Goal: Transaction & Acquisition: Purchase product/service

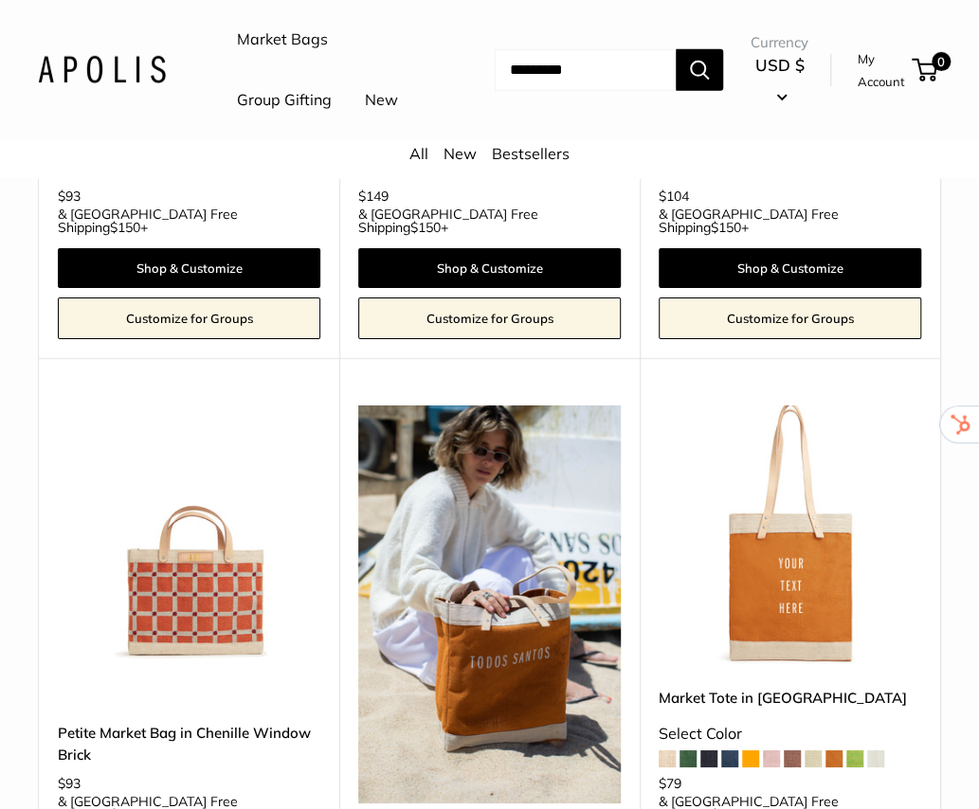
scroll to position [2434, 0]
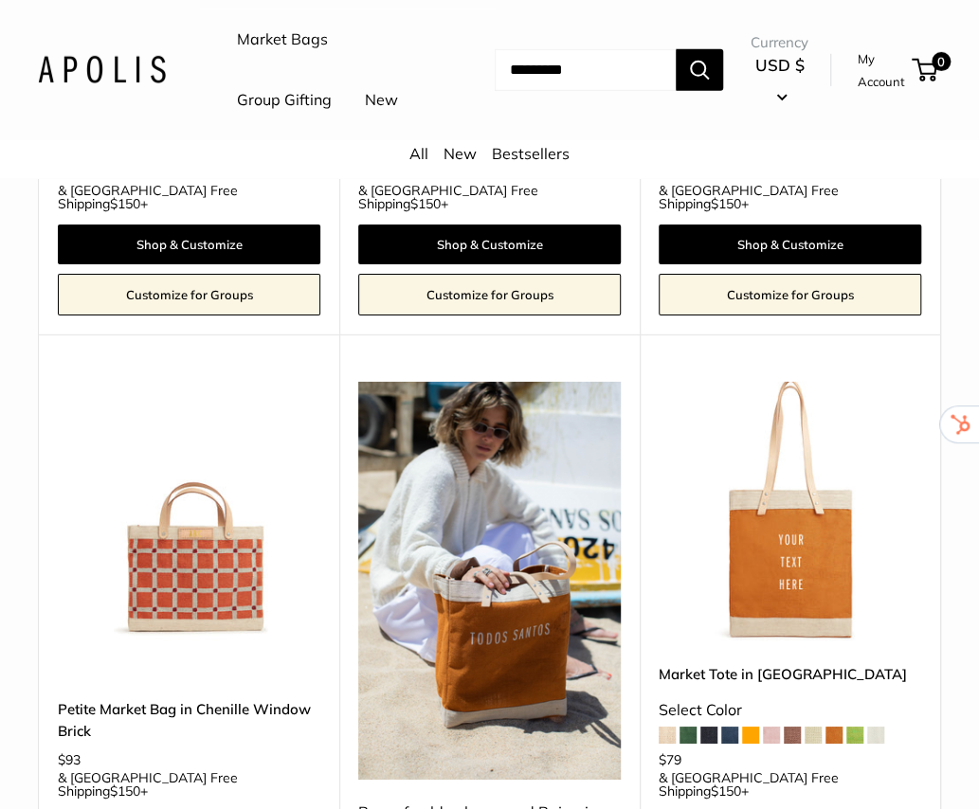
click at [0, 0] on img at bounding box center [0, 0] width 0 height 0
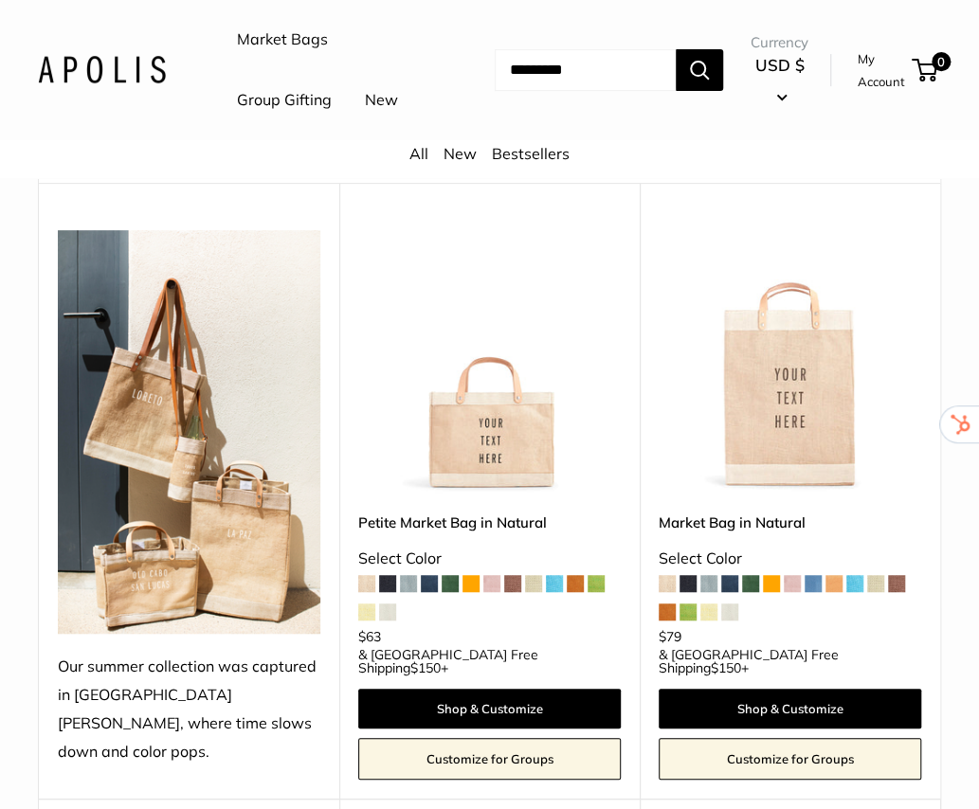
scroll to position [185, 0]
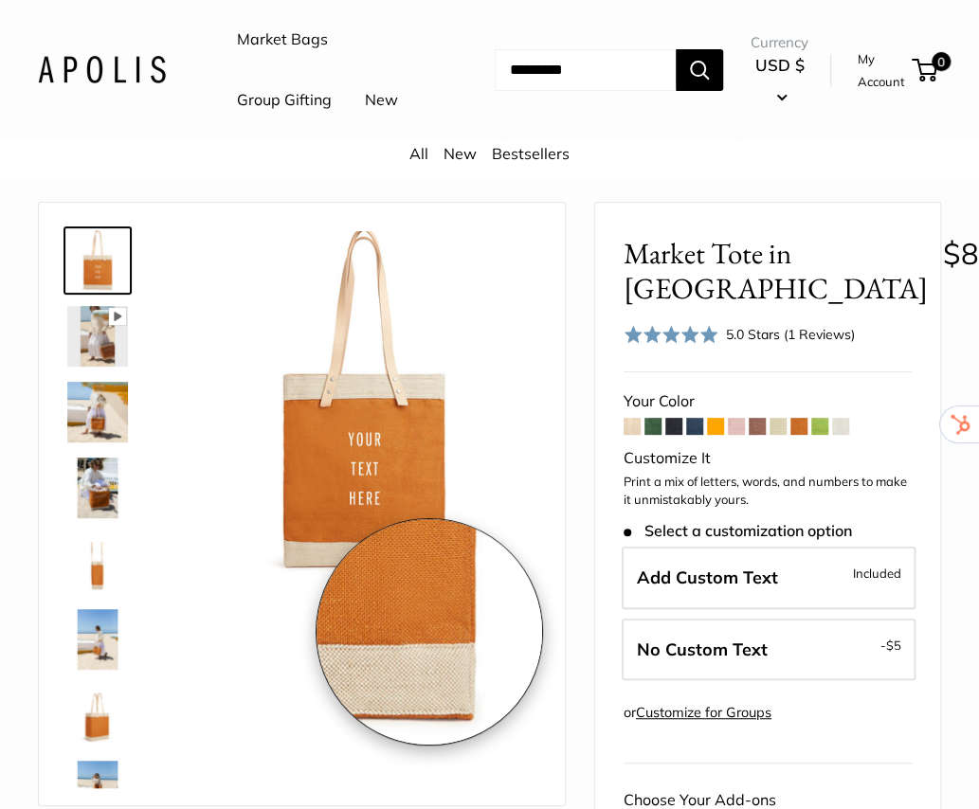
scroll to position [24, 0]
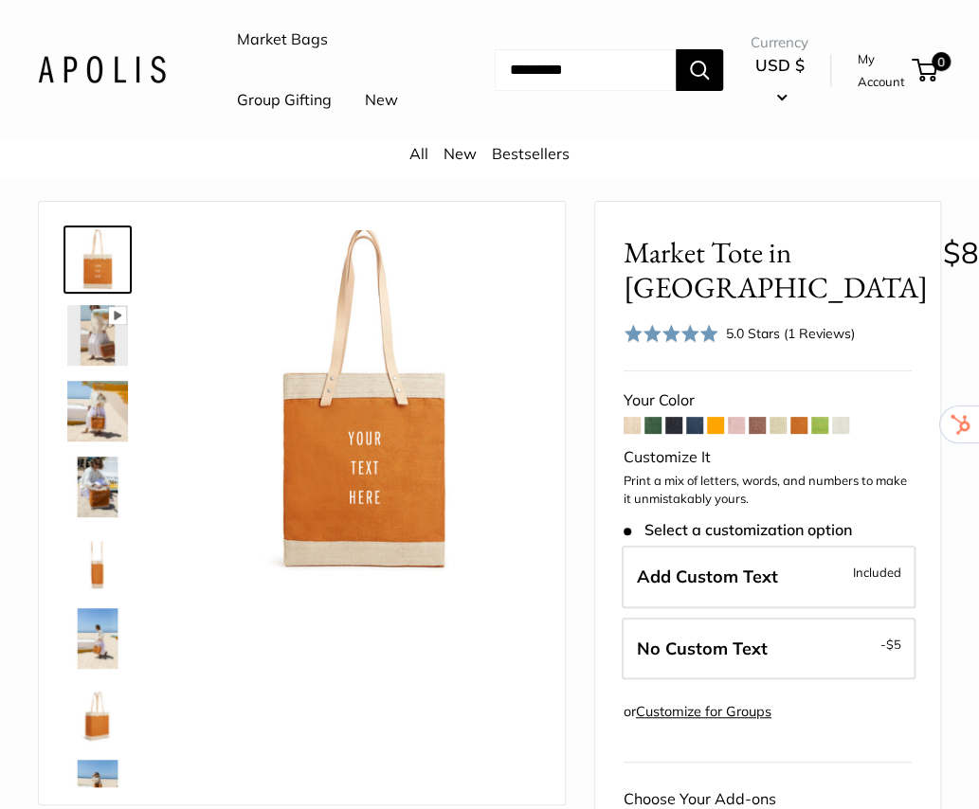
click at [113, 366] on img at bounding box center [97, 335] width 61 height 61
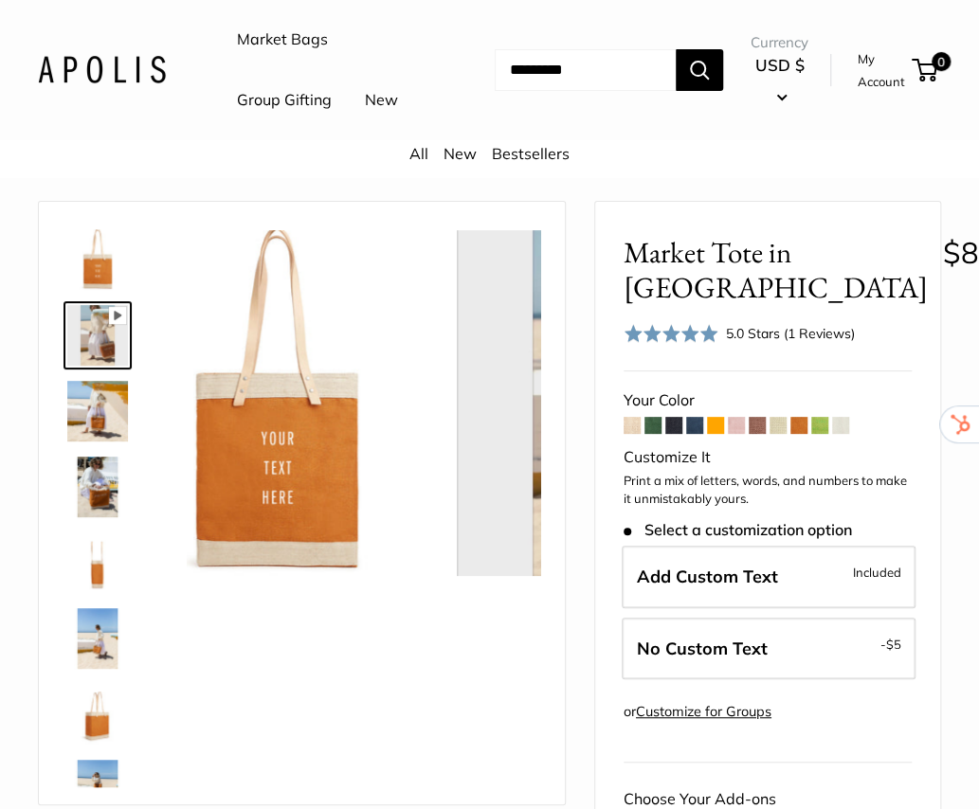
scroll to position [0, 0]
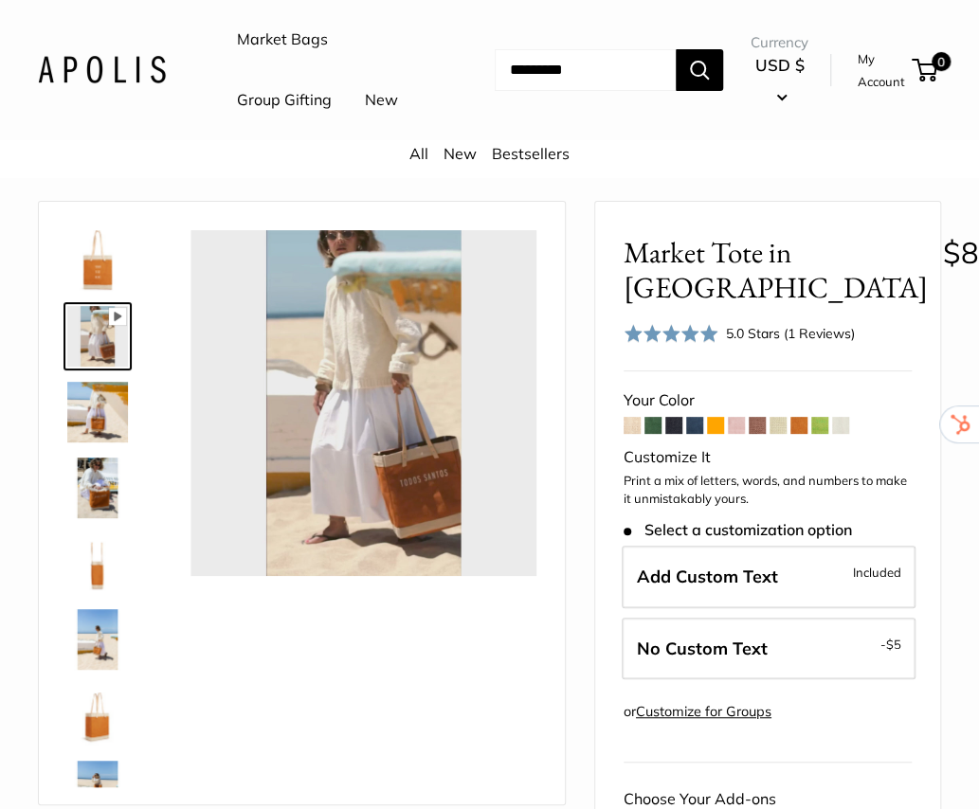
click at [97, 291] on img at bounding box center [97, 260] width 61 height 61
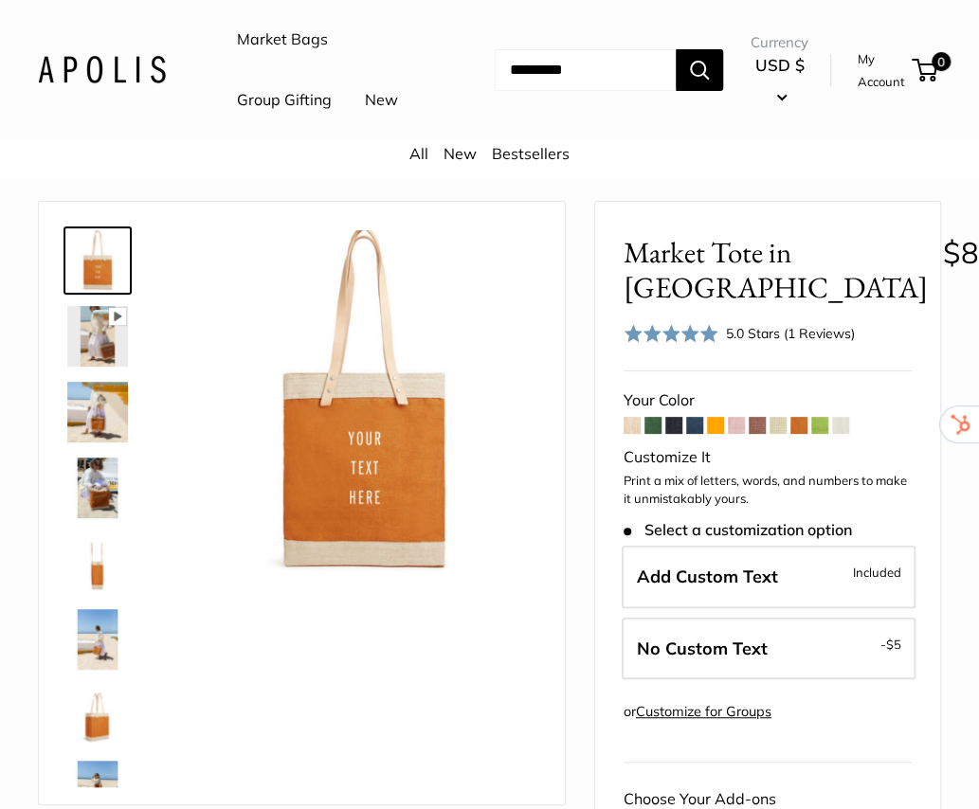
type input "****"
click at [112, 178] on div "All New Bestsellers" at bounding box center [489, 159] width 979 height 38
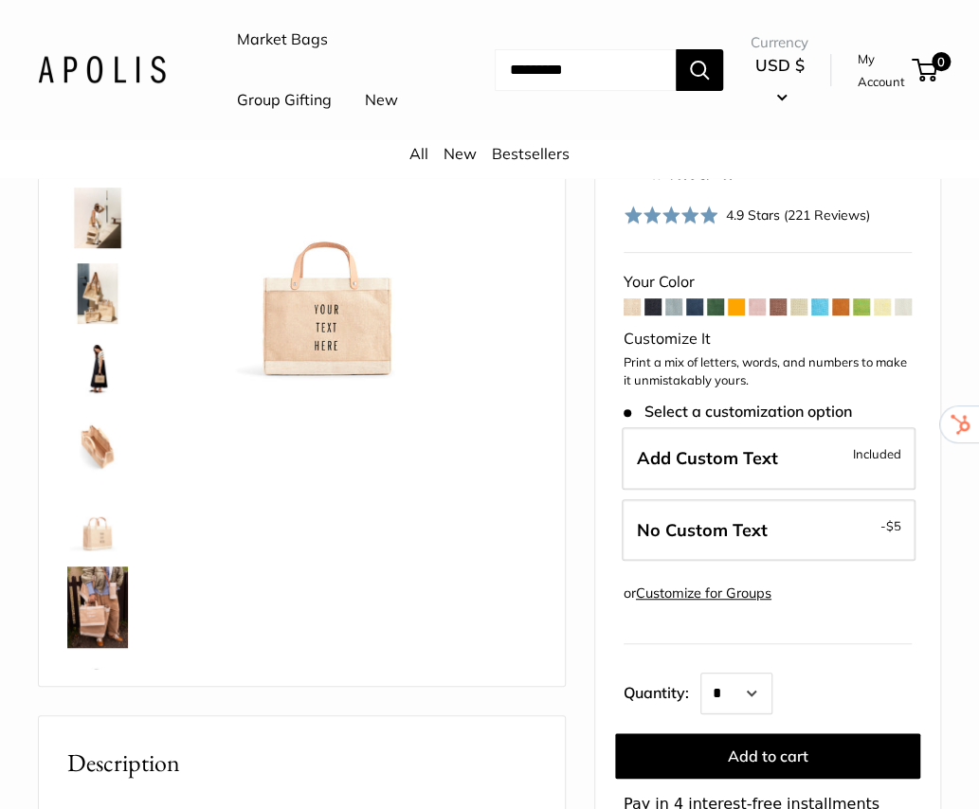
scroll to position [148, 0]
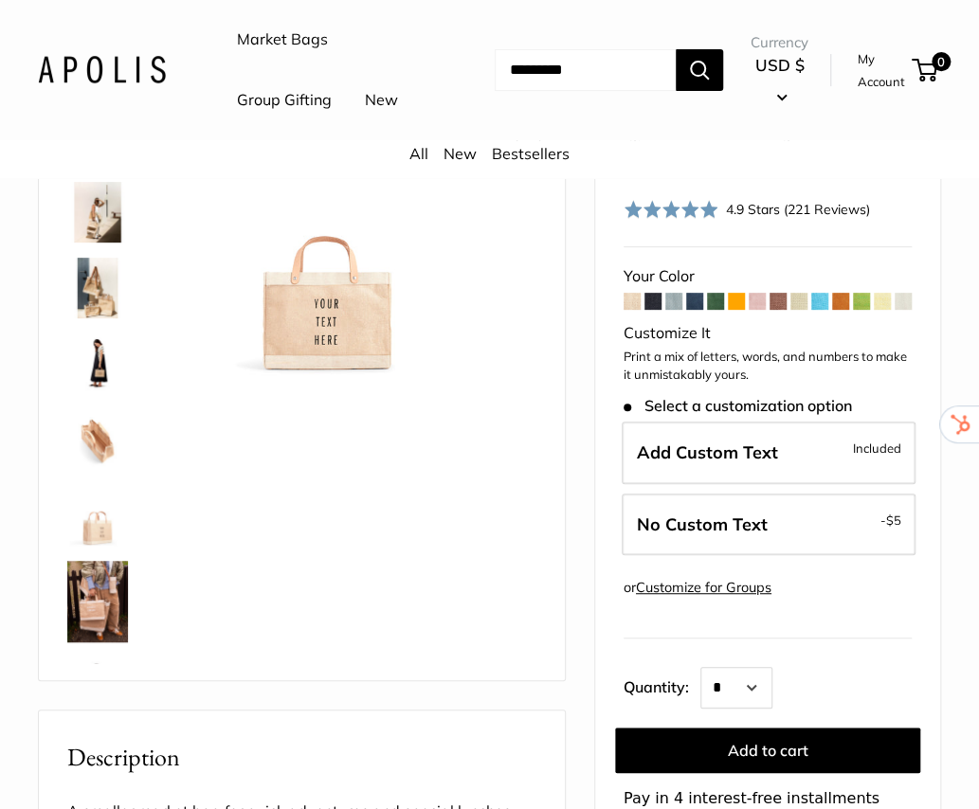
click at [530, 485] on div "Best Seller Effortless style that elevates every moment The Original Market bag…" at bounding box center [302, 379] width 478 height 565
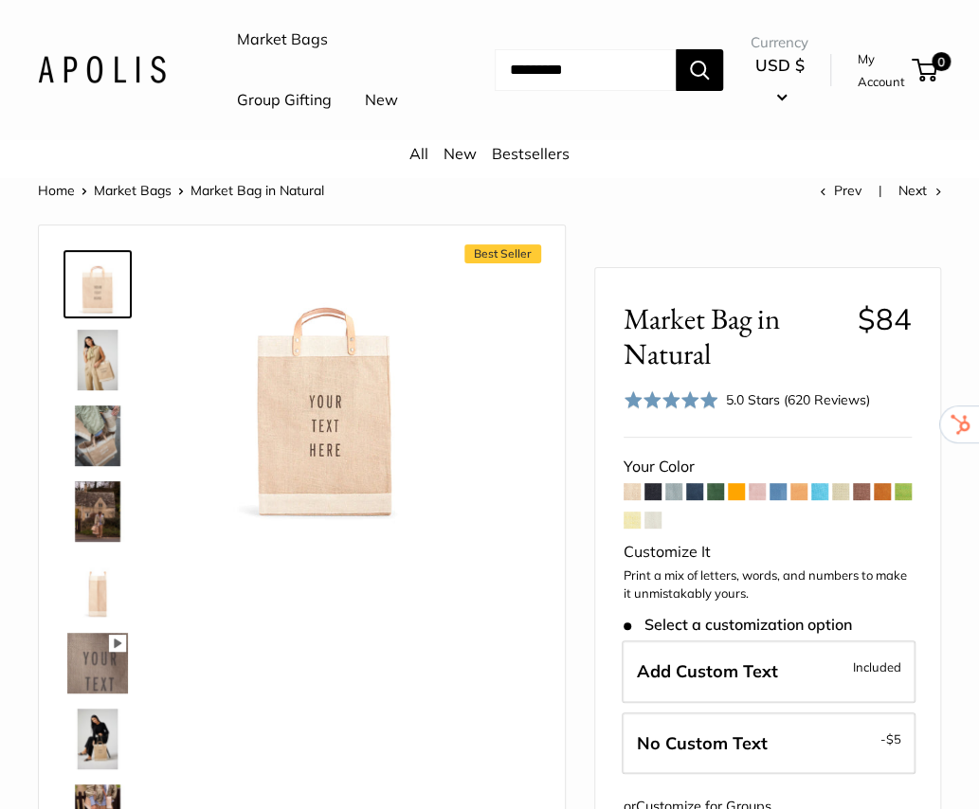
click at [976, 178] on div "All New Bestsellers" at bounding box center [489, 159] width 979 height 38
